Goal: Use online tool/utility: Utilize a website feature to perform a specific function

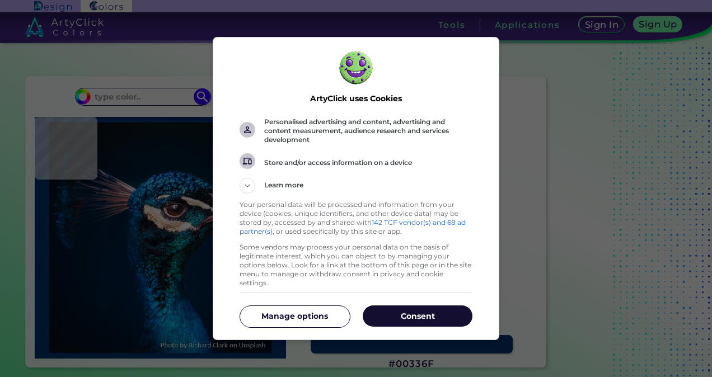
click at [406, 312] on p "Consent" at bounding box center [418, 316] width 110 height 11
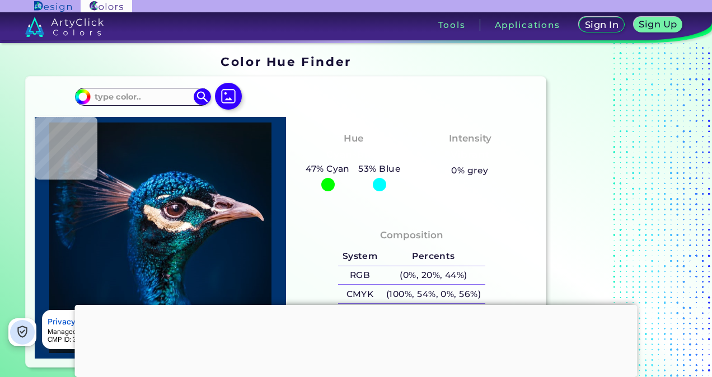
click at [351, 305] on div at bounding box center [356, 305] width 562 height 0
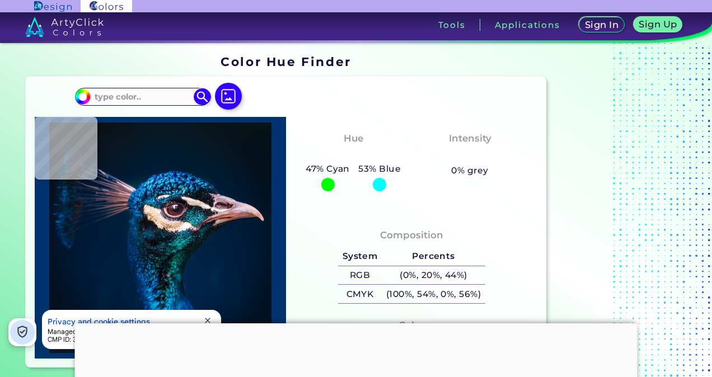
type input "#000000"
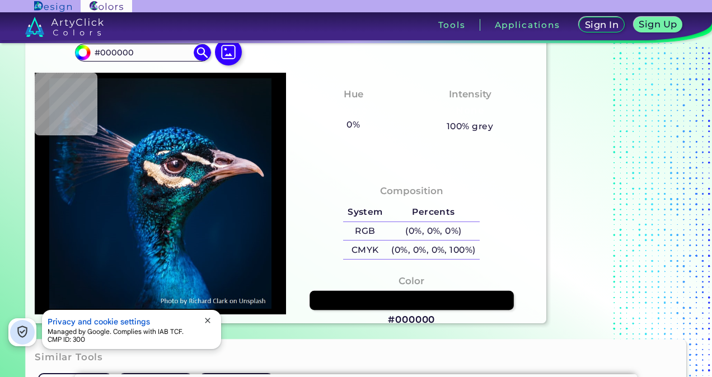
scroll to position [47, 0]
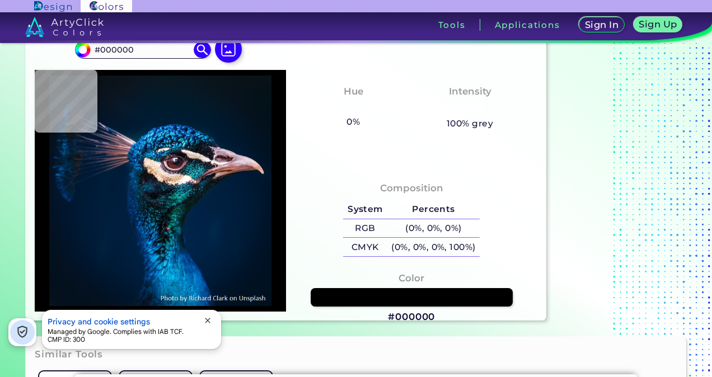
type input "#011224"
type input "#011425"
type input "#001529"
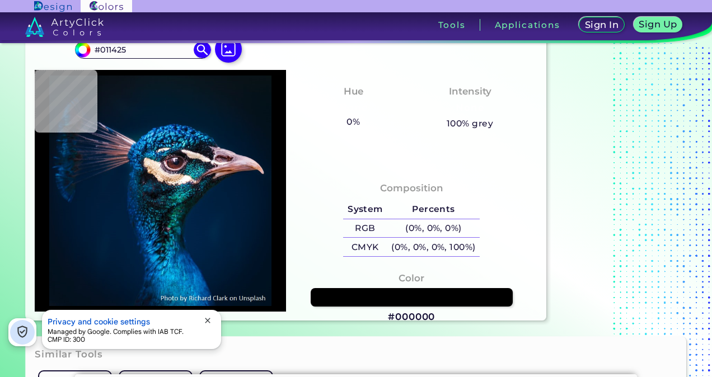
type input "#001529"
type input "#00162b"
type input "#00162B"
type input "#01172a"
type input "#01172A"
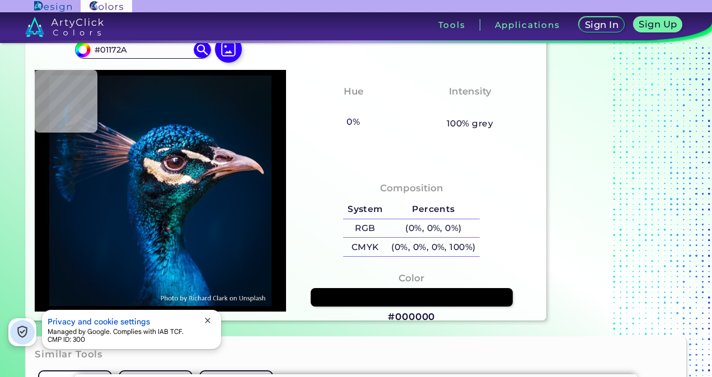
type input "#021728"
type input "#061724"
type input "#09161d"
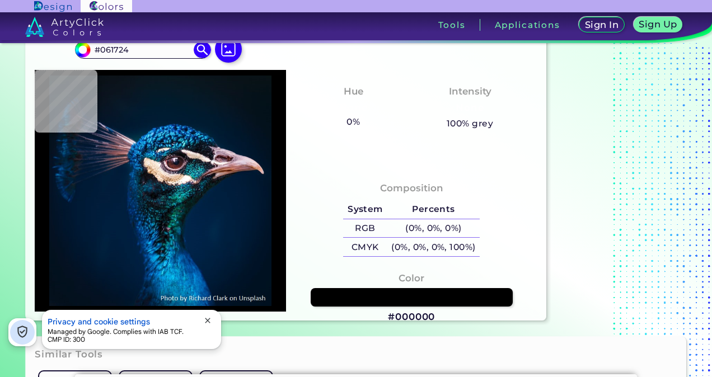
type input "#09161D"
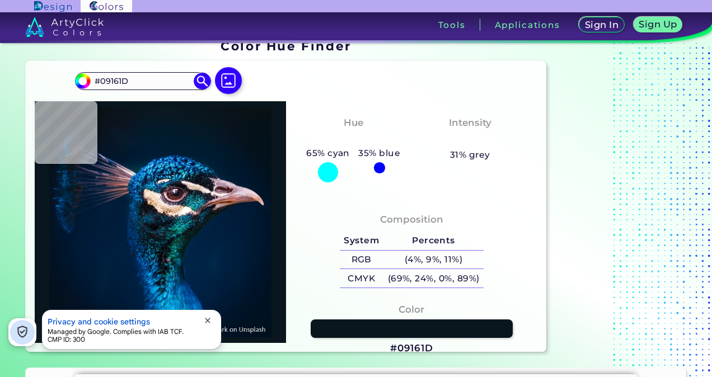
scroll to position [13, 0]
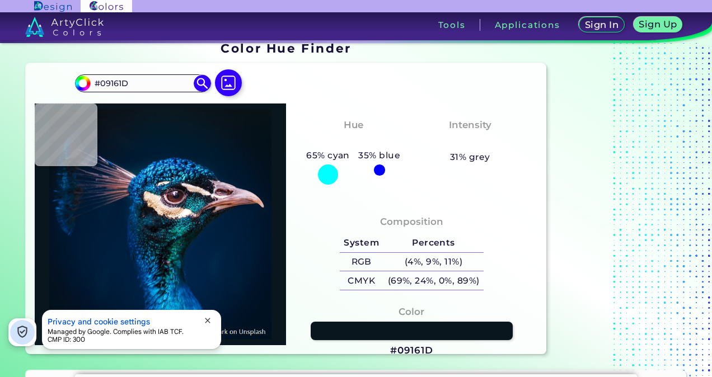
type input "#0a1117"
type input "#0A1117"
type input "#0b131e"
type input "#0B131E"
type input "#061927"
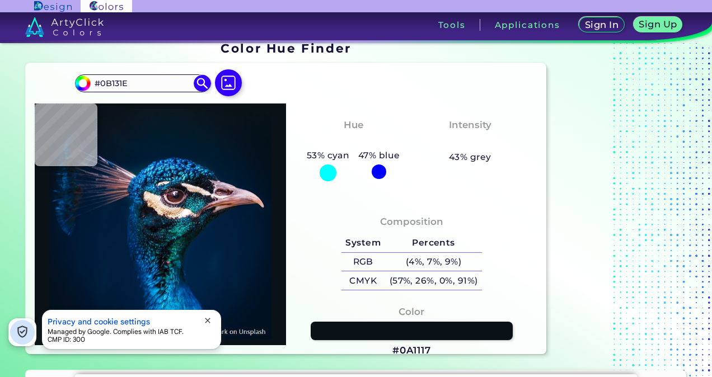
type input "#061927"
type input "#07151e"
type input "#07151E"
type input "#08121b"
type input "#08121B"
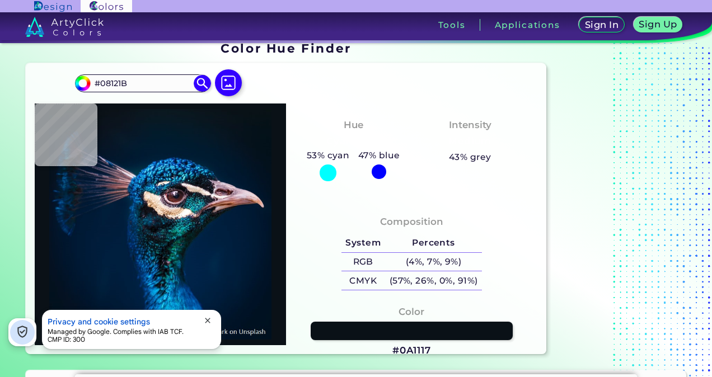
type input "#041117"
type input "#000000"
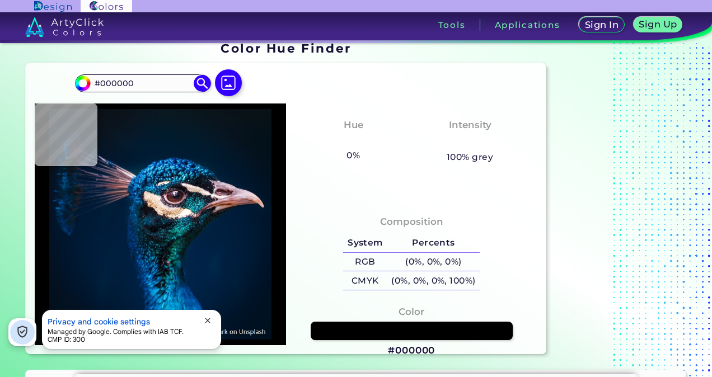
click at [297, 89] on div "#000000 #000000 Acadia ◉ Acid Green ◉ Aero Blue ◉ Alabaster ◉ Albescent White ◉…" at bounding box center [286, 208] width 520 height 291
click at [223, 86] on img at bounding box center [228, 83] width 32 height 32
click at [0, 0] on input "file" at bounding box center [0, 0] width 0 height 0
